Goal: Browse casually: Explore the website without a specific task or goal

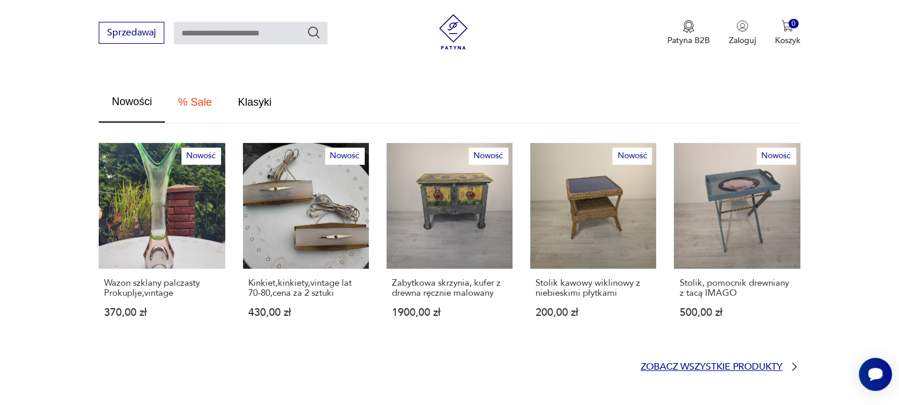
click at [764, 363] on p "Zobacz wszystkie produkty" at bounding box center [711, 367] width 142 height 8
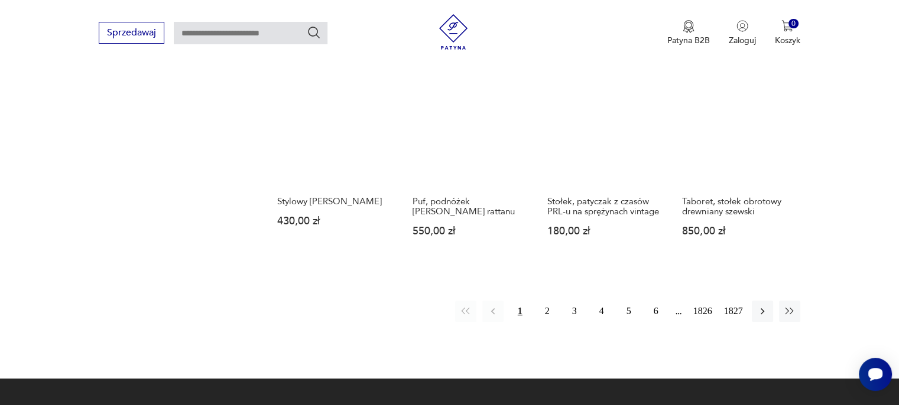
scroll to position [998, 0]
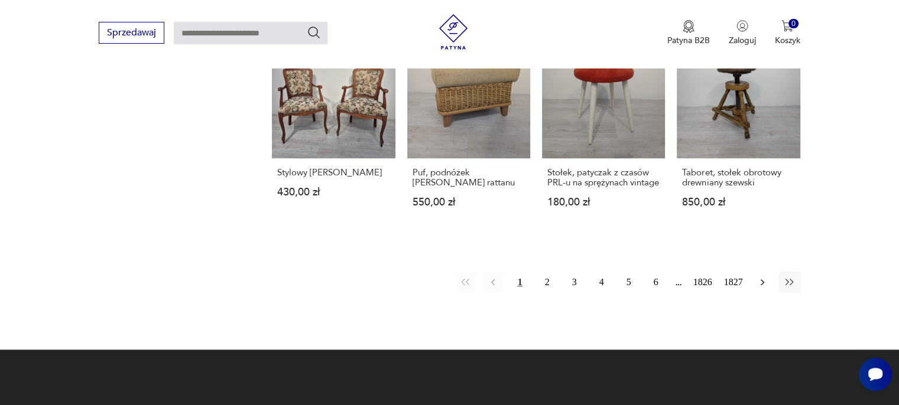
click at [755, 282] on button "button" at bounding box center [761, 282] width 21 height 21
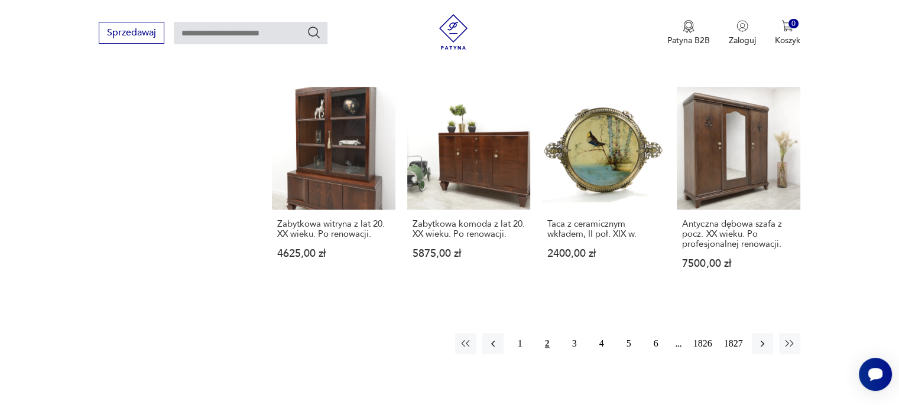
scroll to position [980, 0]
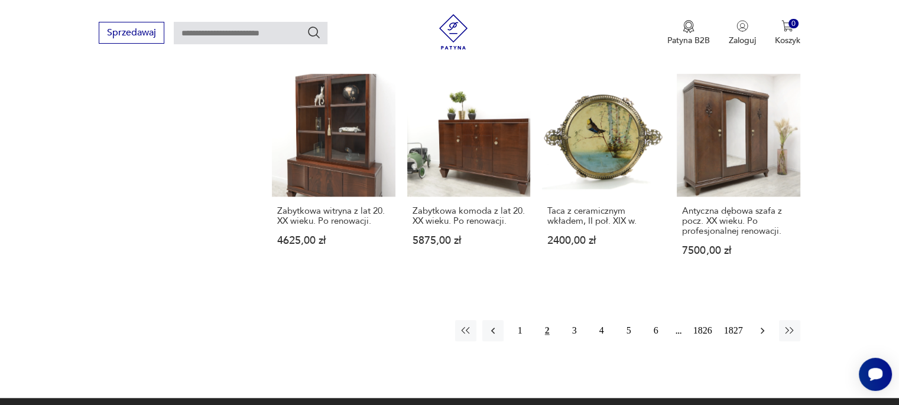
click at [763, 328] on icon "button" at bounding box center [762, 331] width 4 height 6
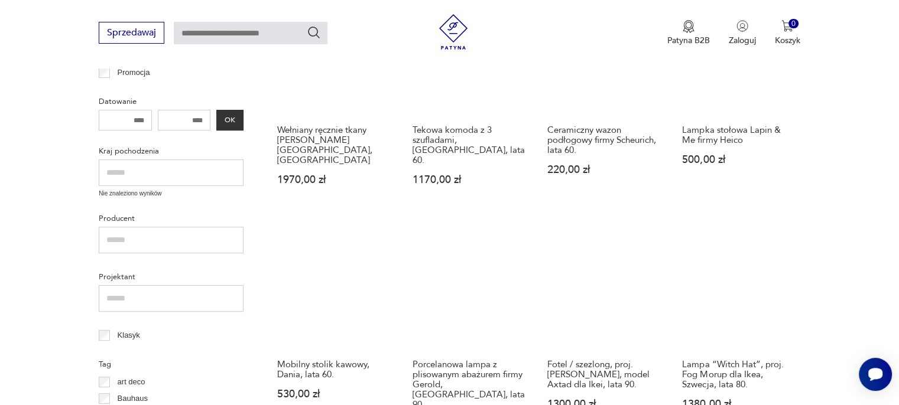
scroll to position [389, 0]
